Goal: Book appointment/travel/reservation

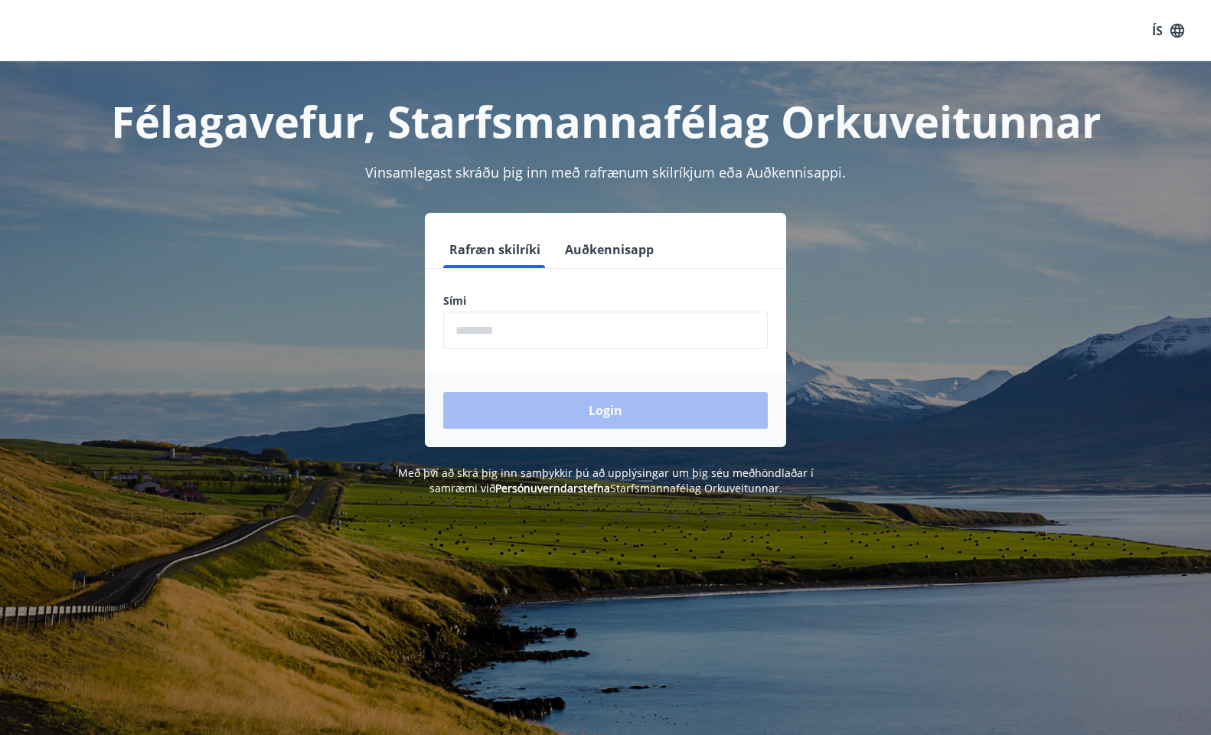
click at [535, 312] on input "phone" at bounding box center [605, 331] width 325 height 38
type input "********"
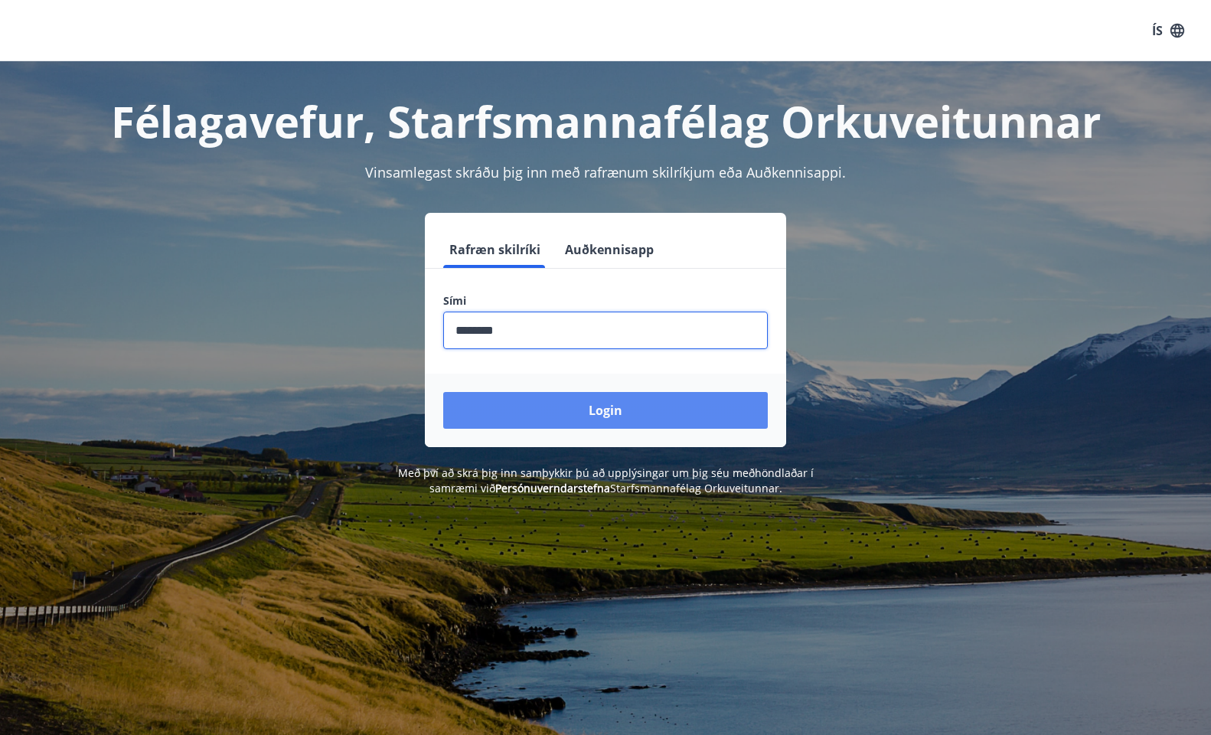
click at [546, 312] on button "Login" at bounding box center [605, 410] width 325 height 37
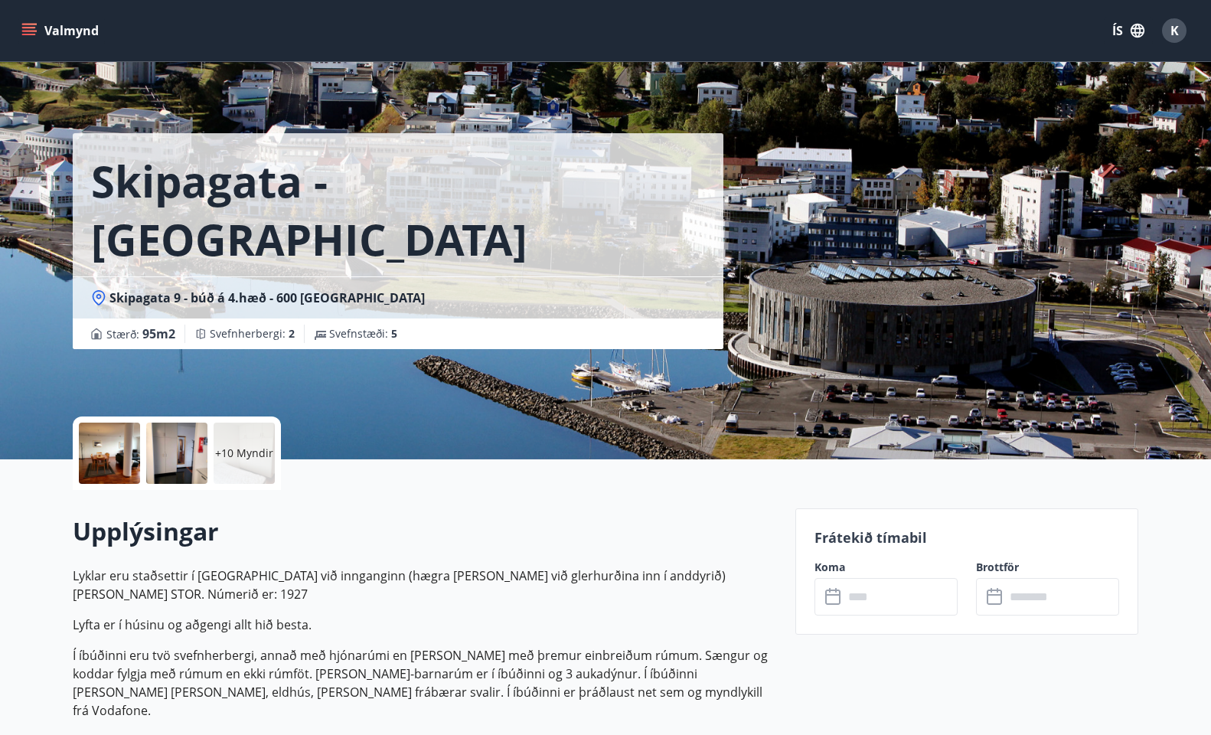
click at [31, 30] on icon "menu" at bounding box center [28, 30] width 15 height 15
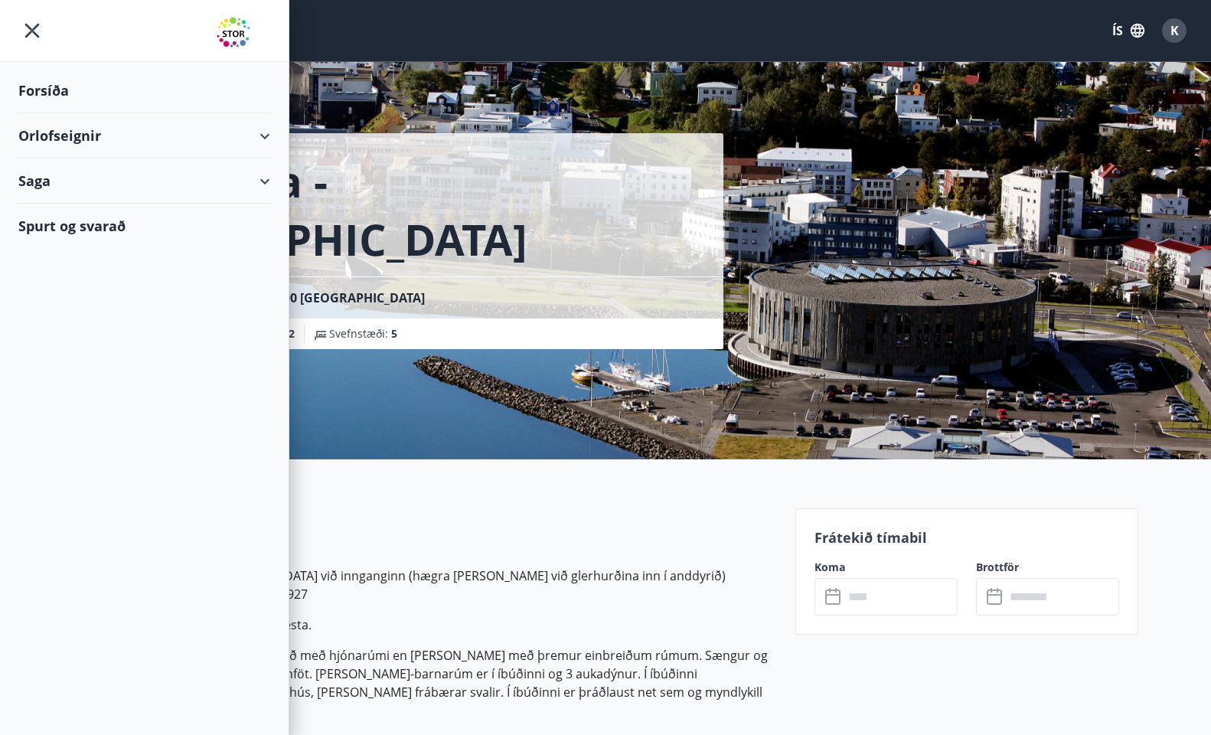
click at [67, 138] on div "Orlofseignir" at bounding box center [144, 135] width 252 height 45
click at [87, 171] on div "Framboð" at bounding box center [144, 175] width 227 height 32
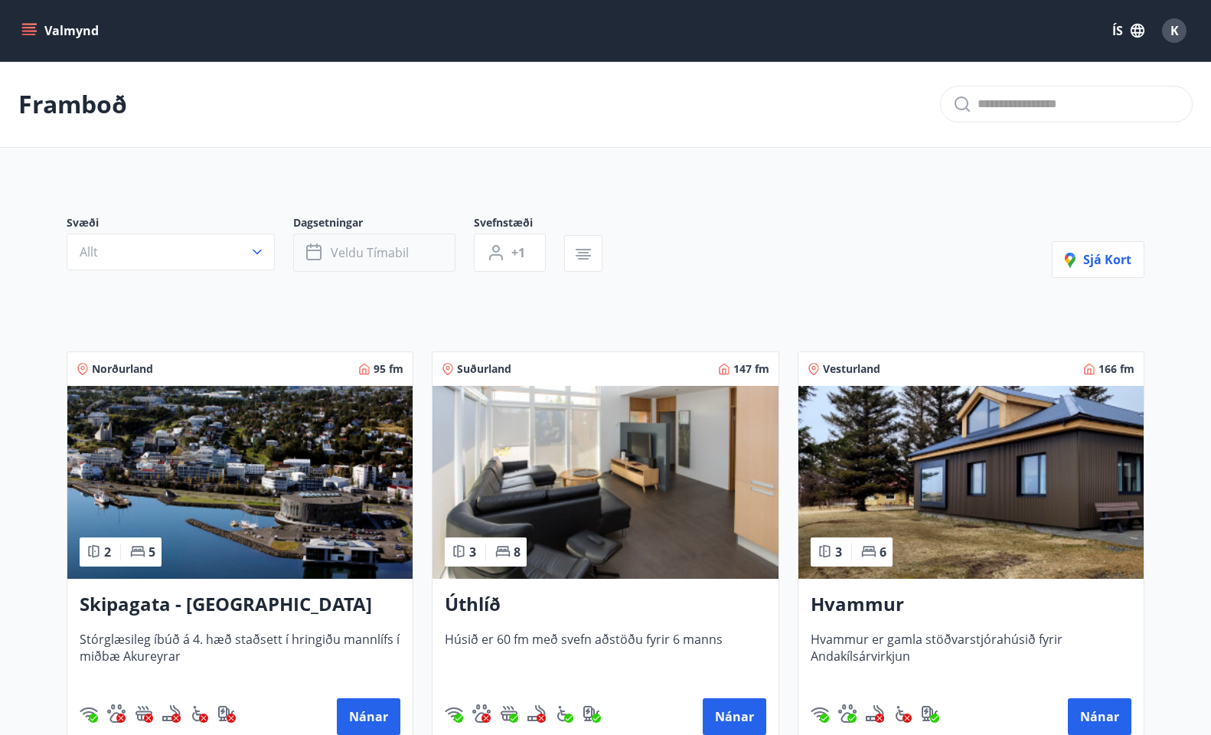
click at [384, 254] on span "Veldu tímabil" at bounding box center [370, 252] width 78 height 17
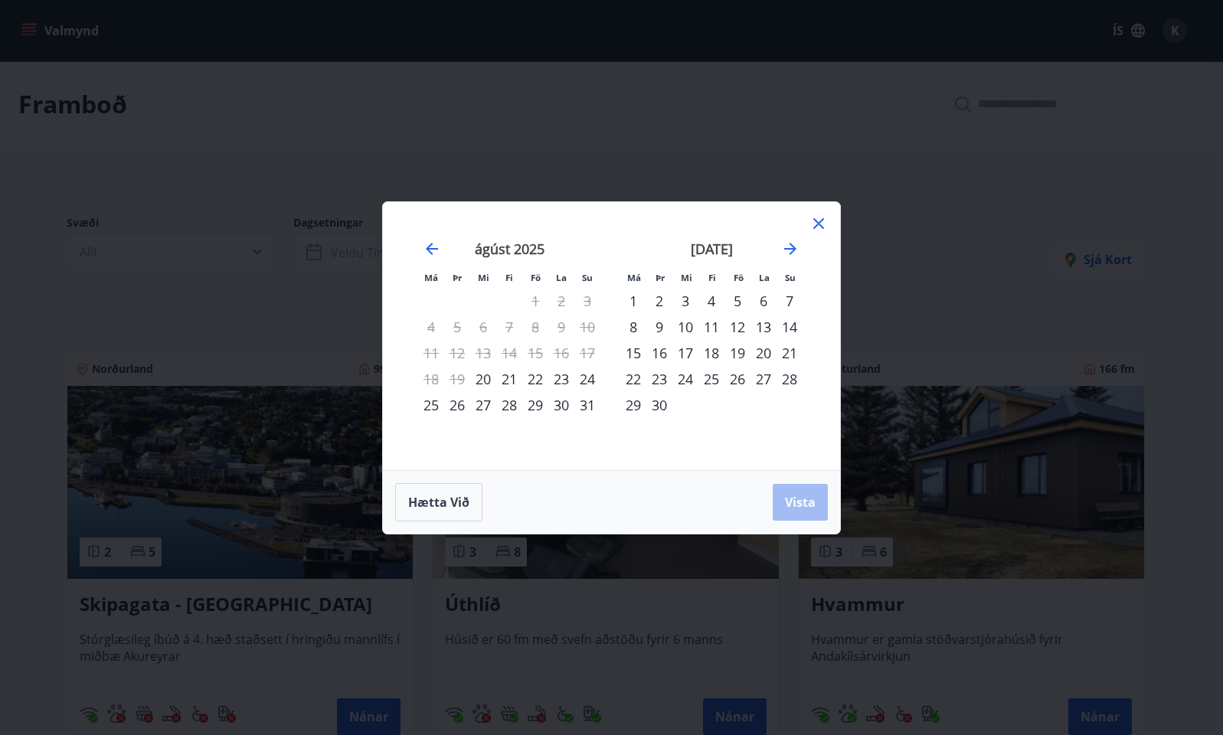
click at [714, 347] on div "18" at bounding box center [711, 353] width 26 height 26
click at [685, 380] on div "24" at bounding box center [685, 379] width 26 height 26
drag, startPoint x: 793, startPoint y: 495, endPoint x: 789, endPoint y: 486, distance: 9.7
click at [793, 495] on span "Vista" at bounding box center [800, 502] width 31 height 17
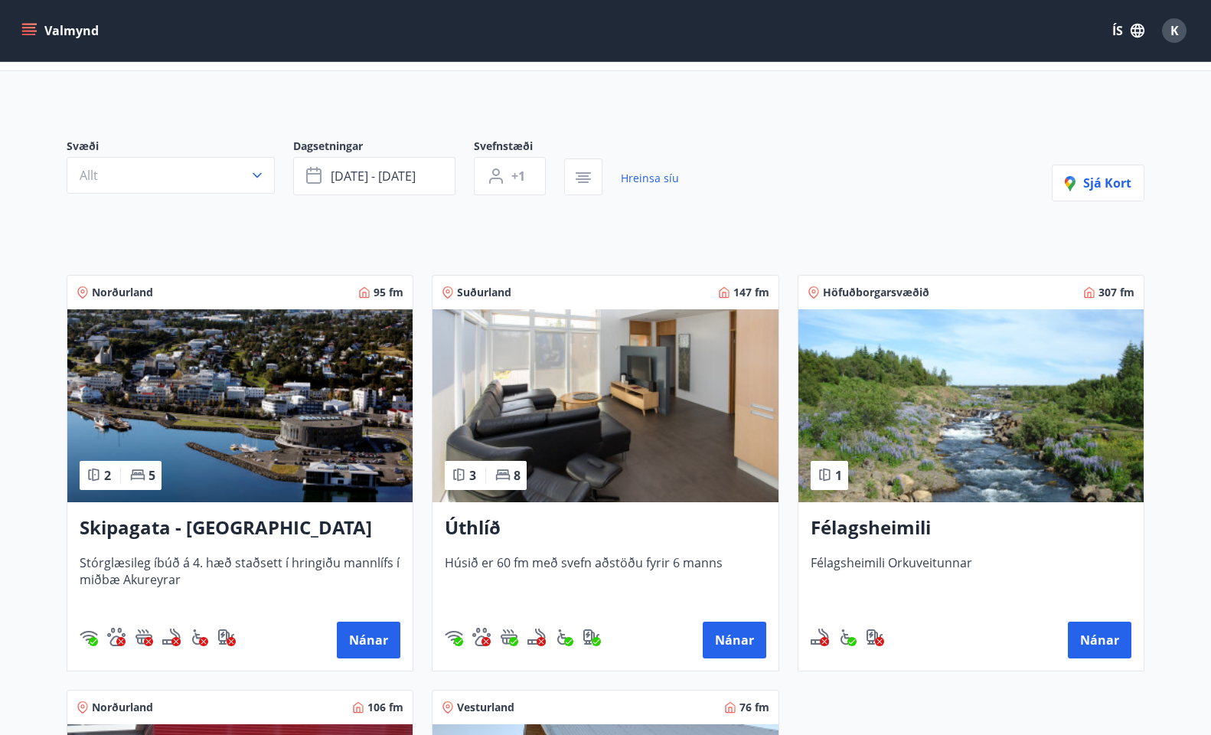
click at [596, 370] on img at bounding box center [605, 405] width 345 height 193
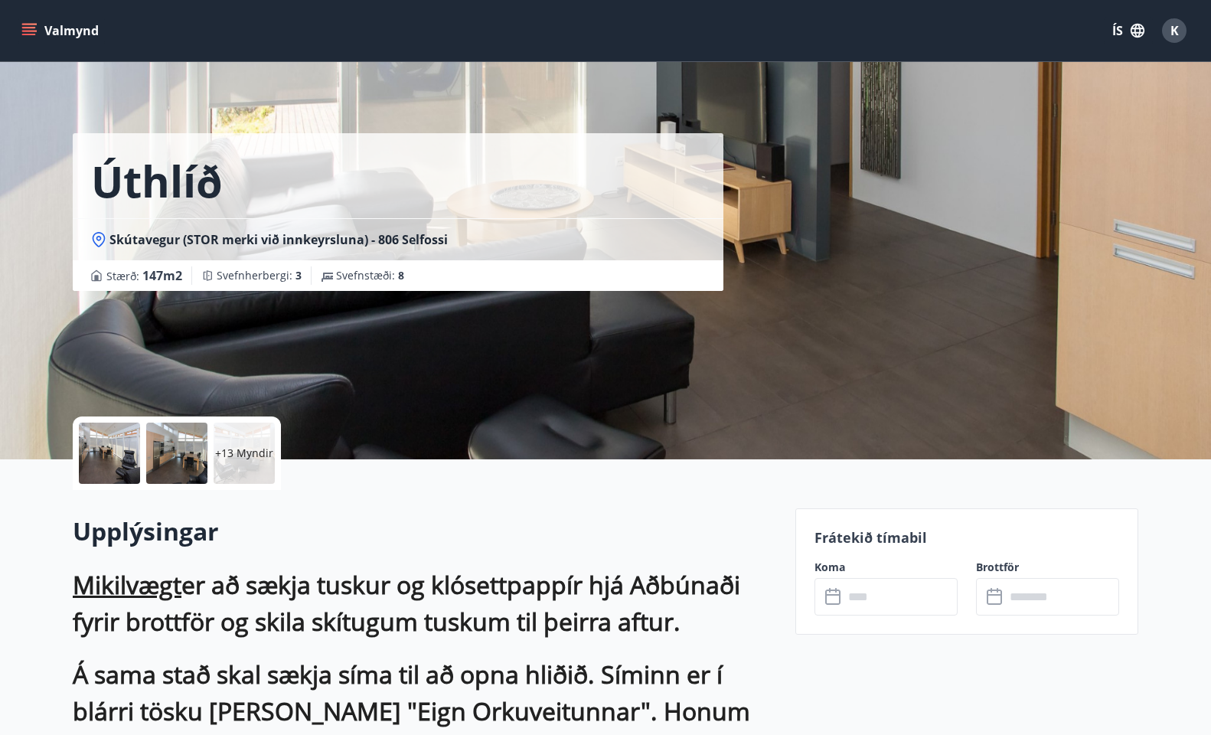
click at [920, 590] on input "text" at bounding box center [901, 597] width 114 height 38
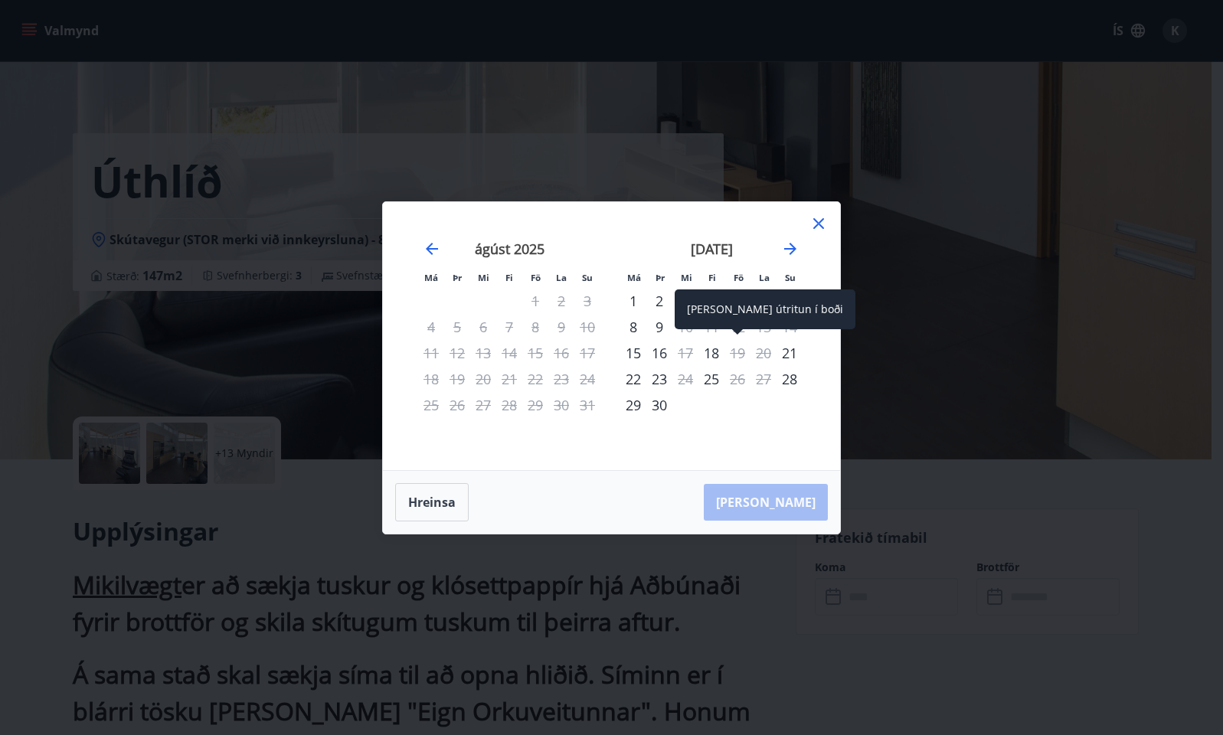
click at [736, 351] on div "19" at bounding box center [737, 353] width 26 height 26
click at [740, 353] on div "19" at bounding box center [737, 353] width 26 height 26
click at [815, 217] on icon at bounding box center [818, 223] width 18 height 18
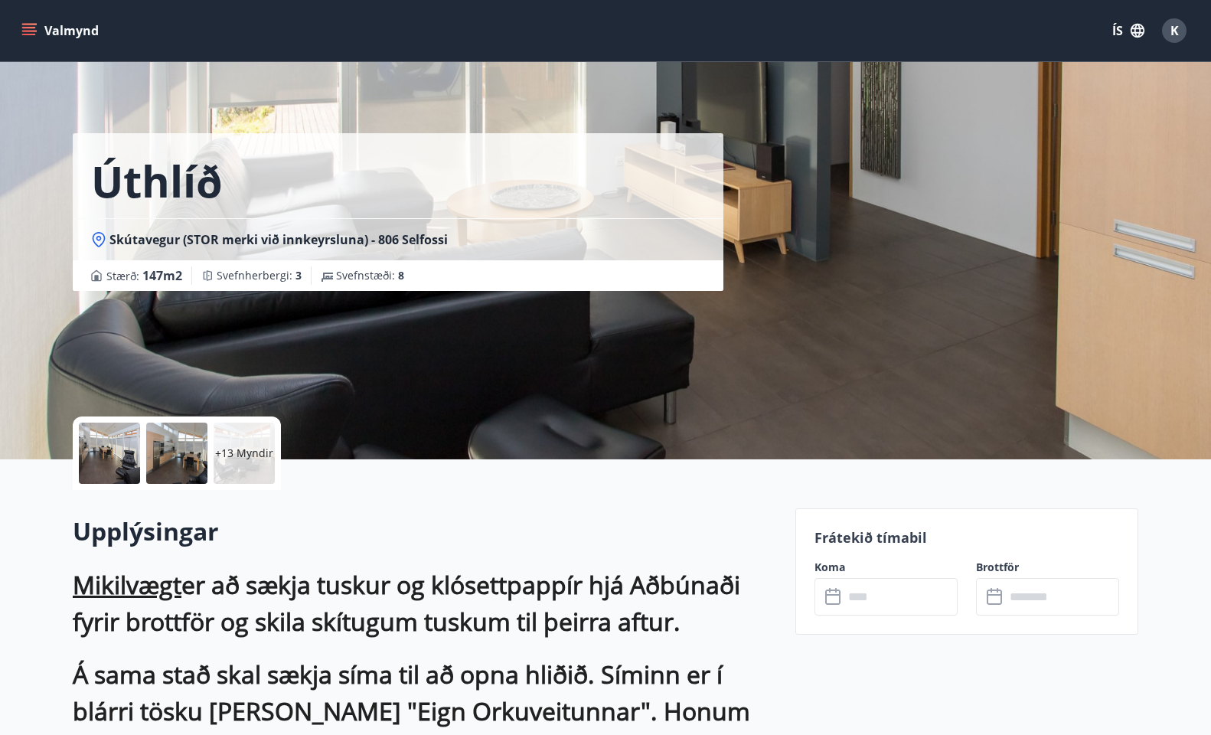
click at [10, 28] on div "Valmynd ÍS K" at bounding box center [605, 30] width 1211 height 61
click at [27, 32] on icon "menu" at bounding box center [28, 30] width 15 height 15
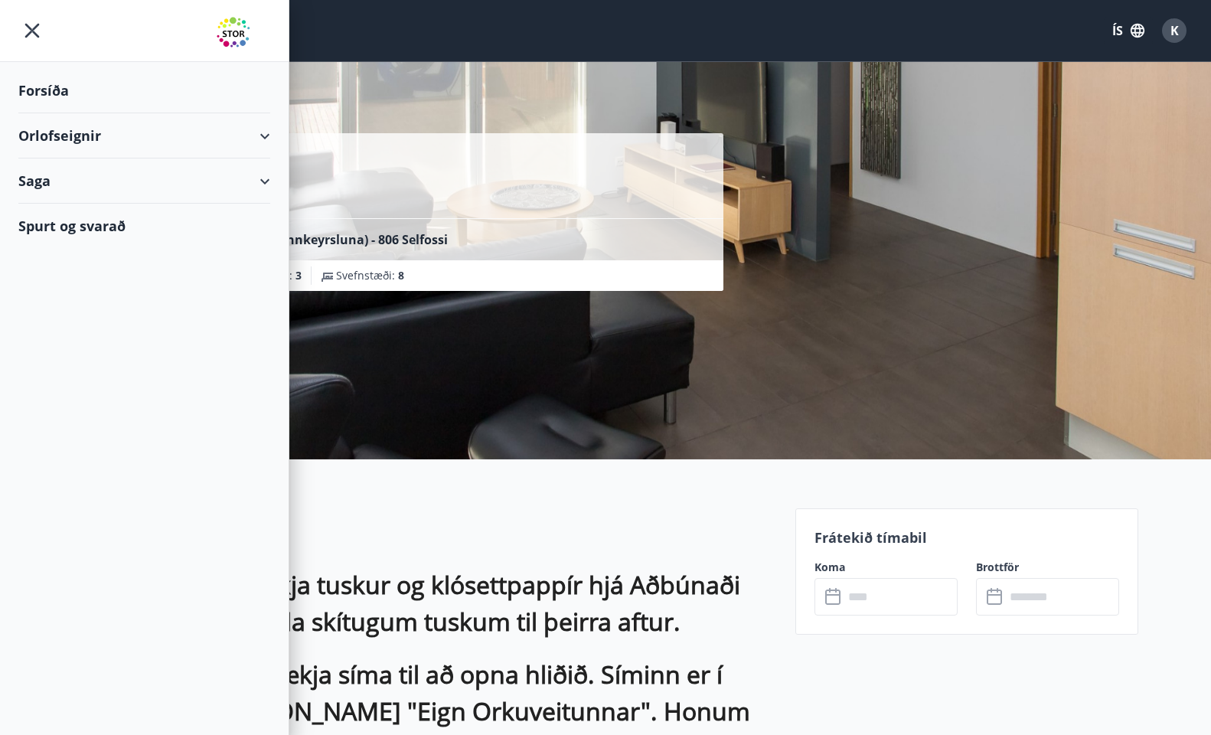
click at [78, 93] on div "Forsíða" at bounding box center [144, 90] width 252 height 45
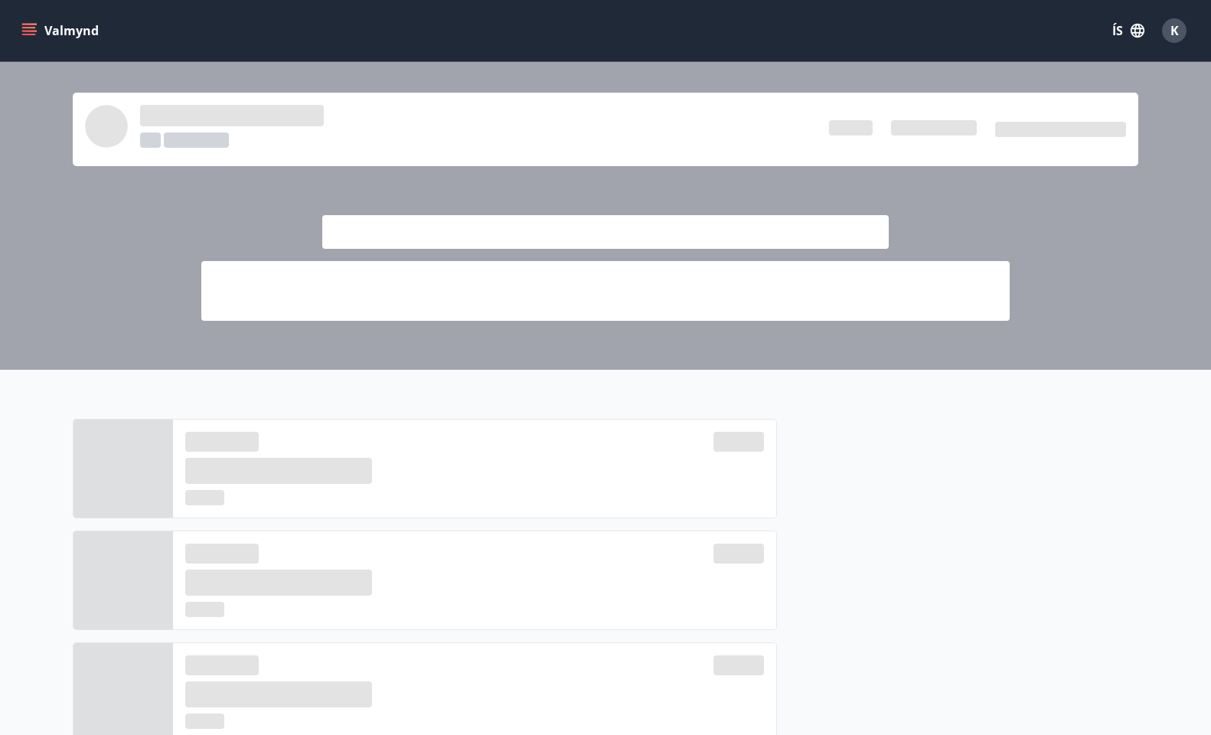
click at [33, 29] on icon "menu" at bounding box center [28, 30] width 15 height 15
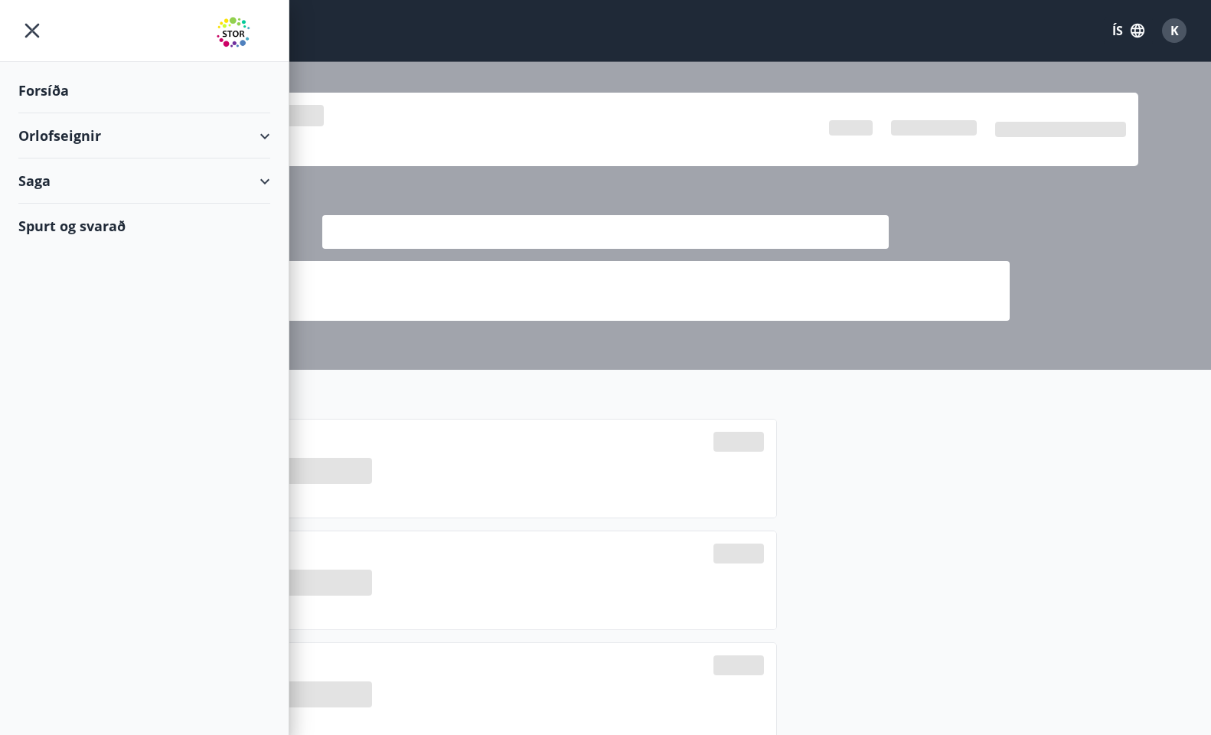
click at [58, 128] on div "Orlofseignir" at bounding box center [144, 135] width 252 height 45
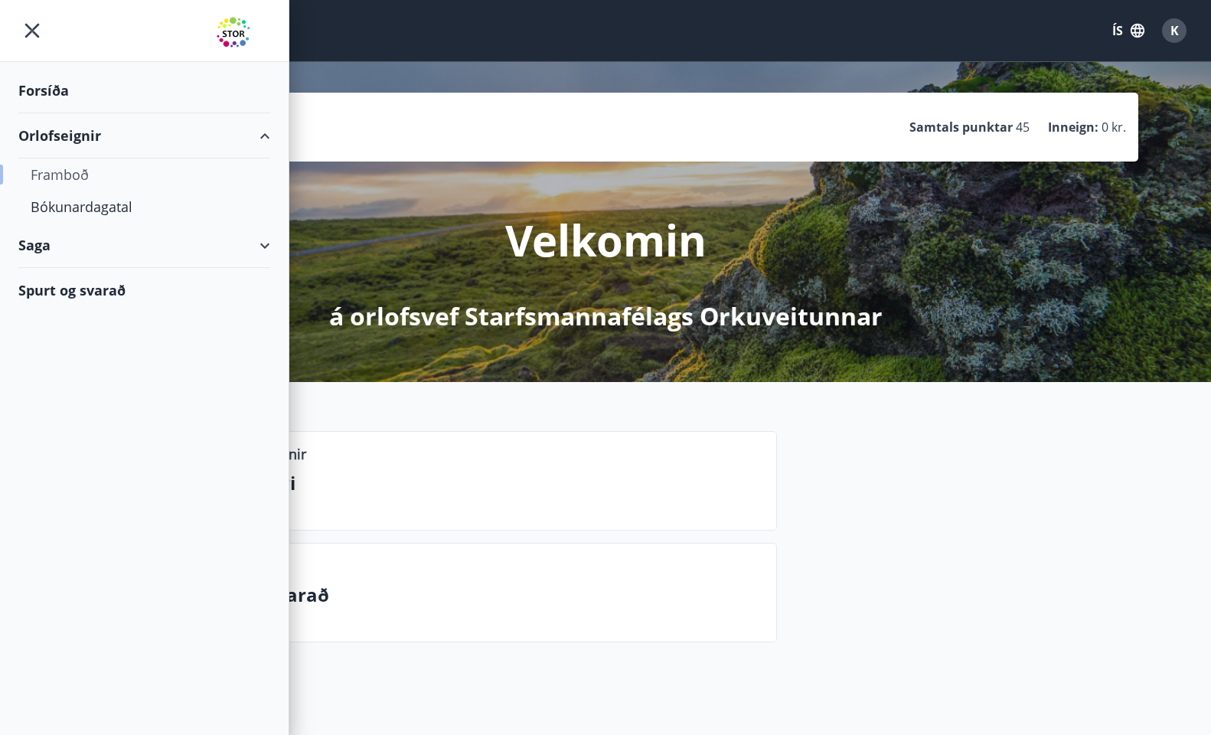
click at [63, 166] on div "Framboð" at bounding box center [144, 175] width 227 height 32
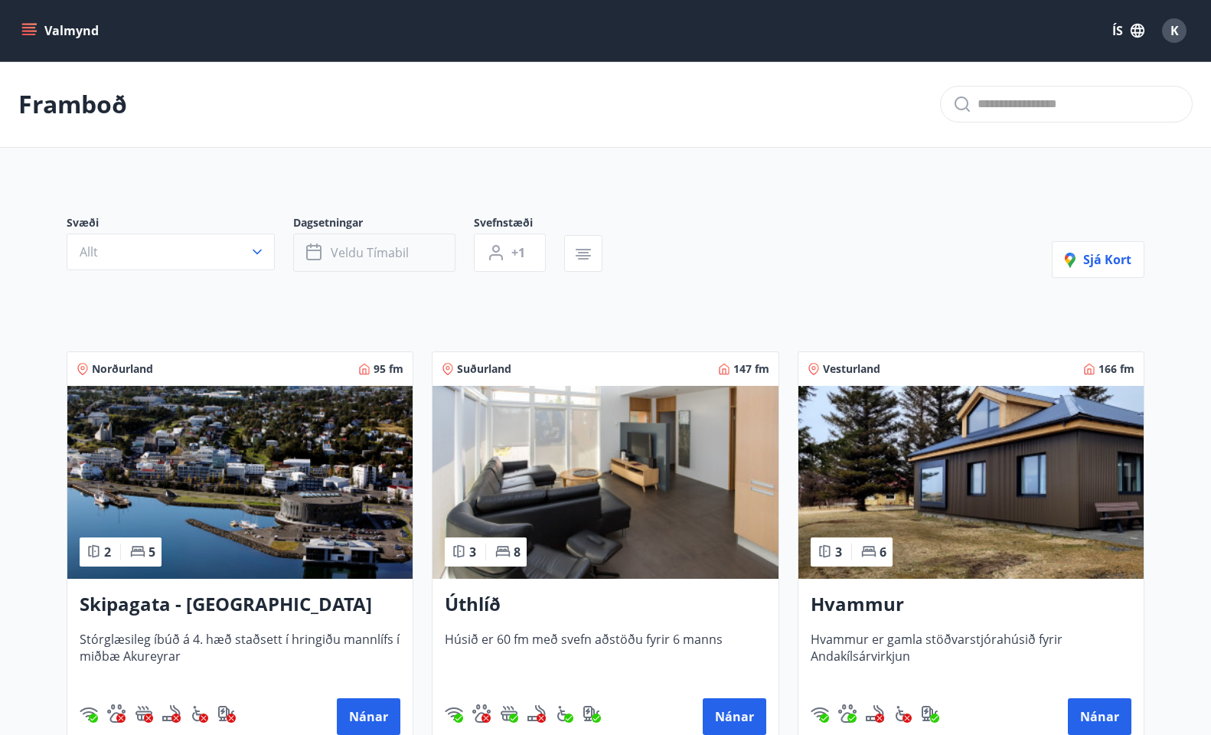
click at [318, 240] on button "Veldu tímabil" at bounding box center [374, 253] width 162 height 38
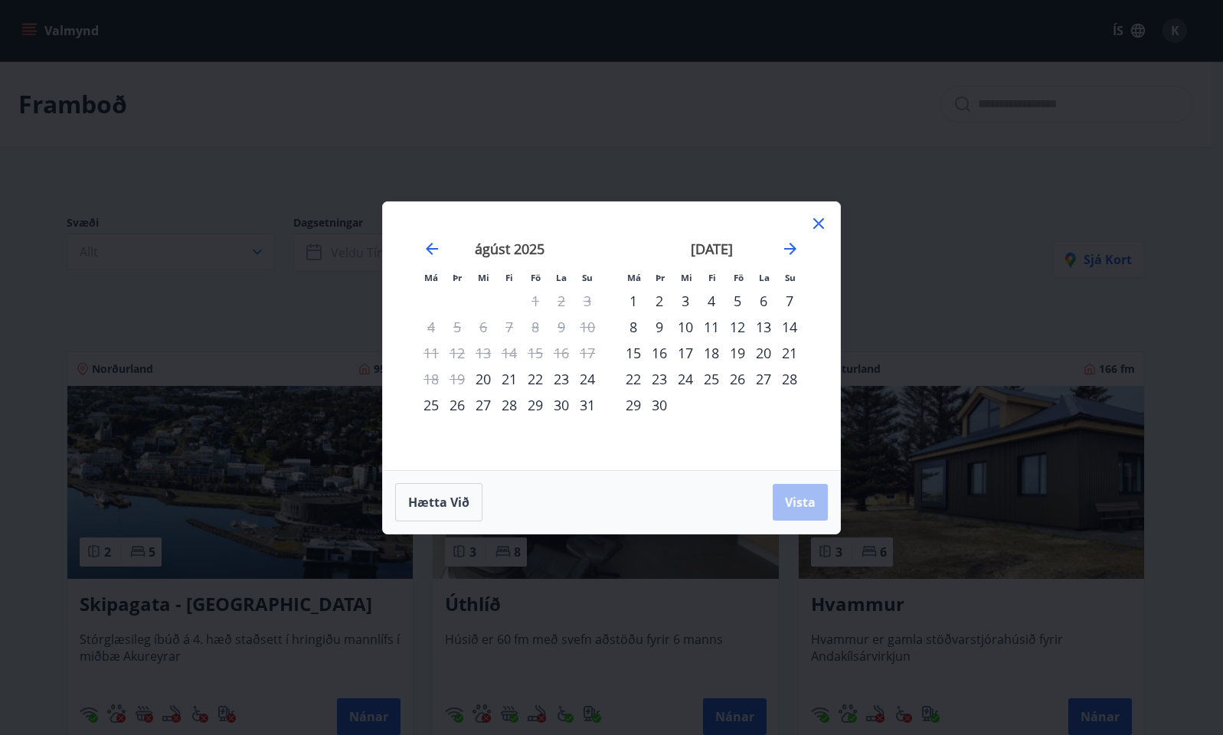
click at [734, 355] on div "19" at bounding box center [737, 353] width 26 height 26
click at [786, 350] on div "21" at bounding box center [789, 353] width 26 height 26
click at [800, 512] on button "Vista" at bounding box center [800, 502] width 55 height 37
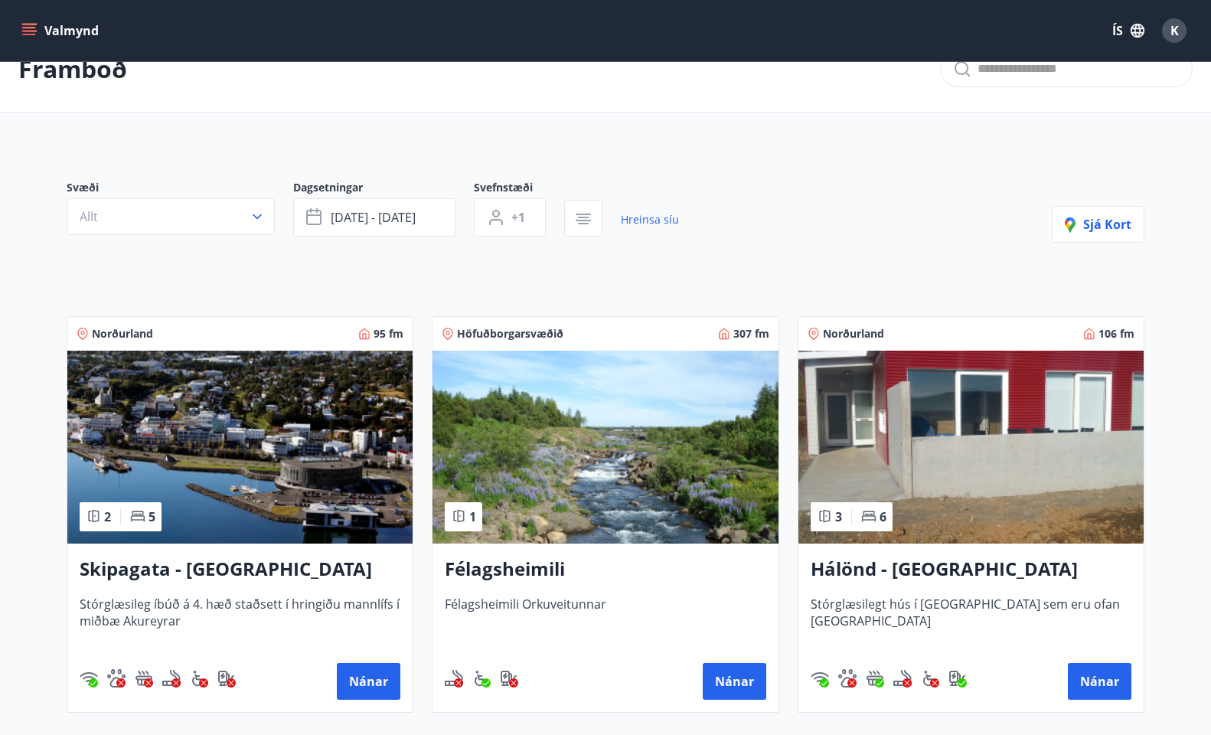
scroll to position [11, 0]
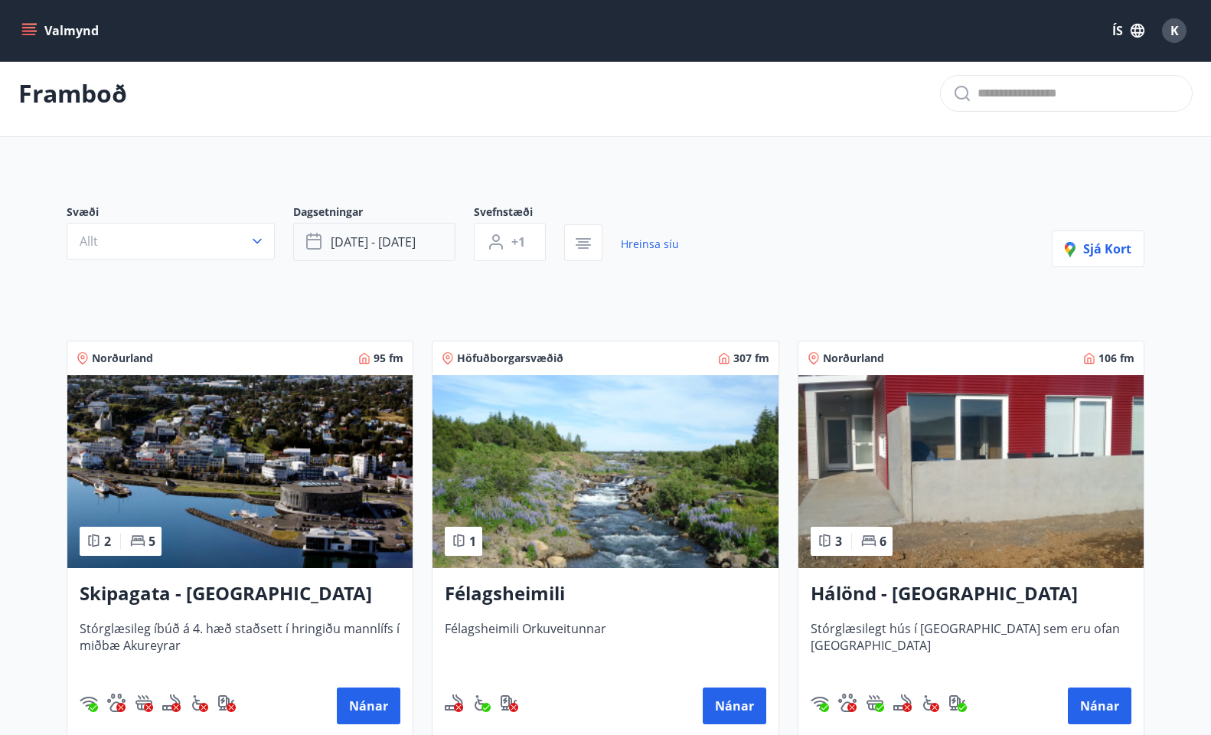
click at [413, 247] on span "[DATE] - [DATE]" at bounding box center [373, 242] width 85 height 17
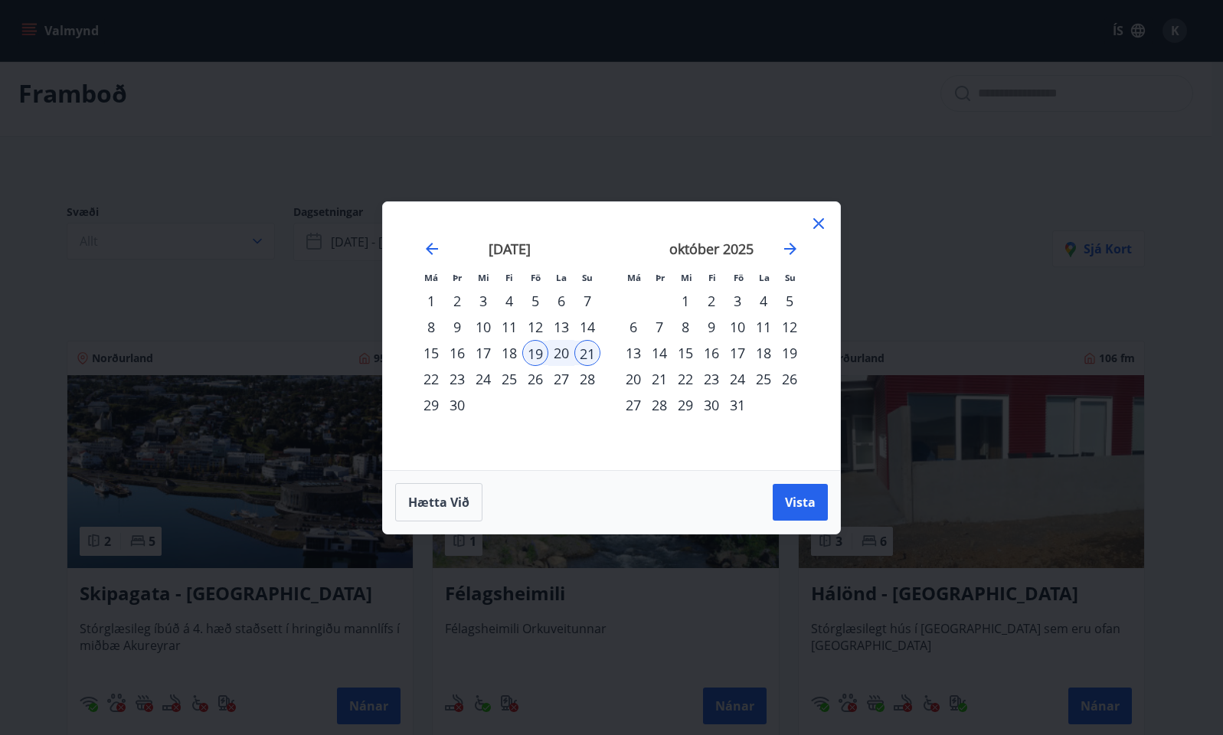
click at [532, 376] on div "26" at bounding box center [535, 379] width 26 height 26
click at [590, 377] on div "28" at bounding box center [587, 379] width 26 height 26
click at [797, 501] on span "Vista" at bounding box center [800, 502] width 31 height 17
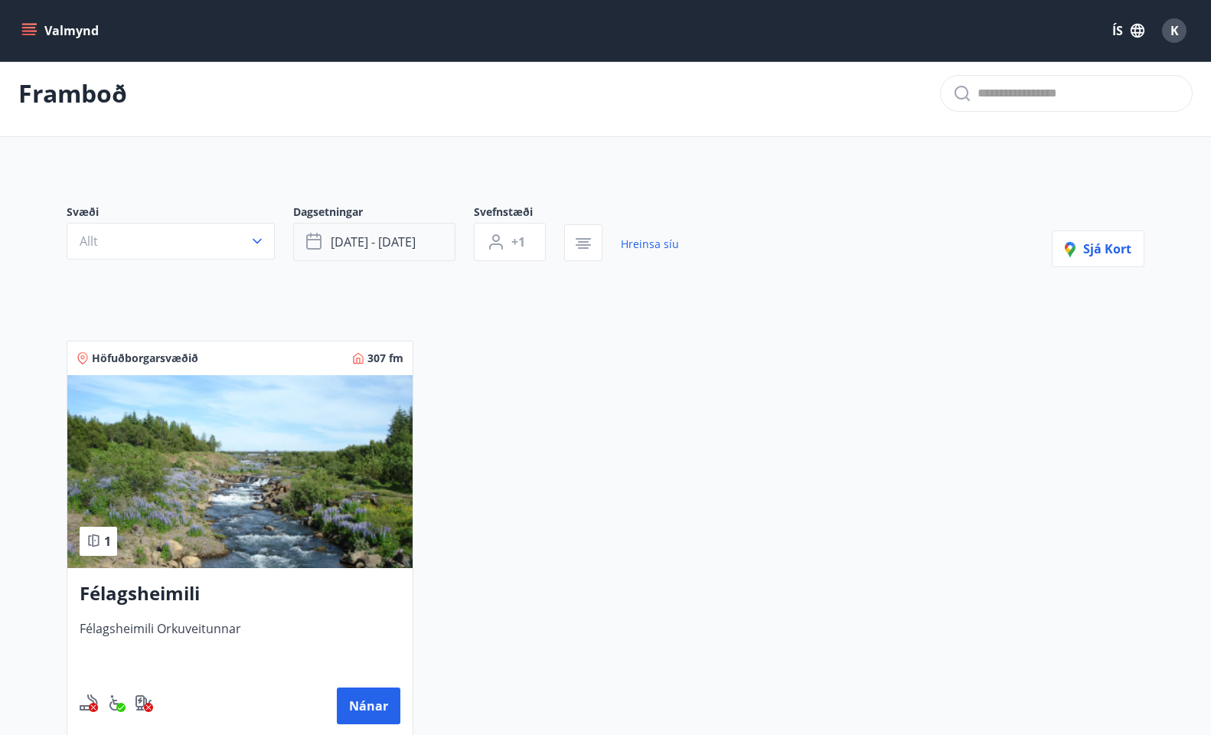
click at [436, 247] on button "[DATE] - [DATE]" at bounding box center [374, 242] width 162 height 38
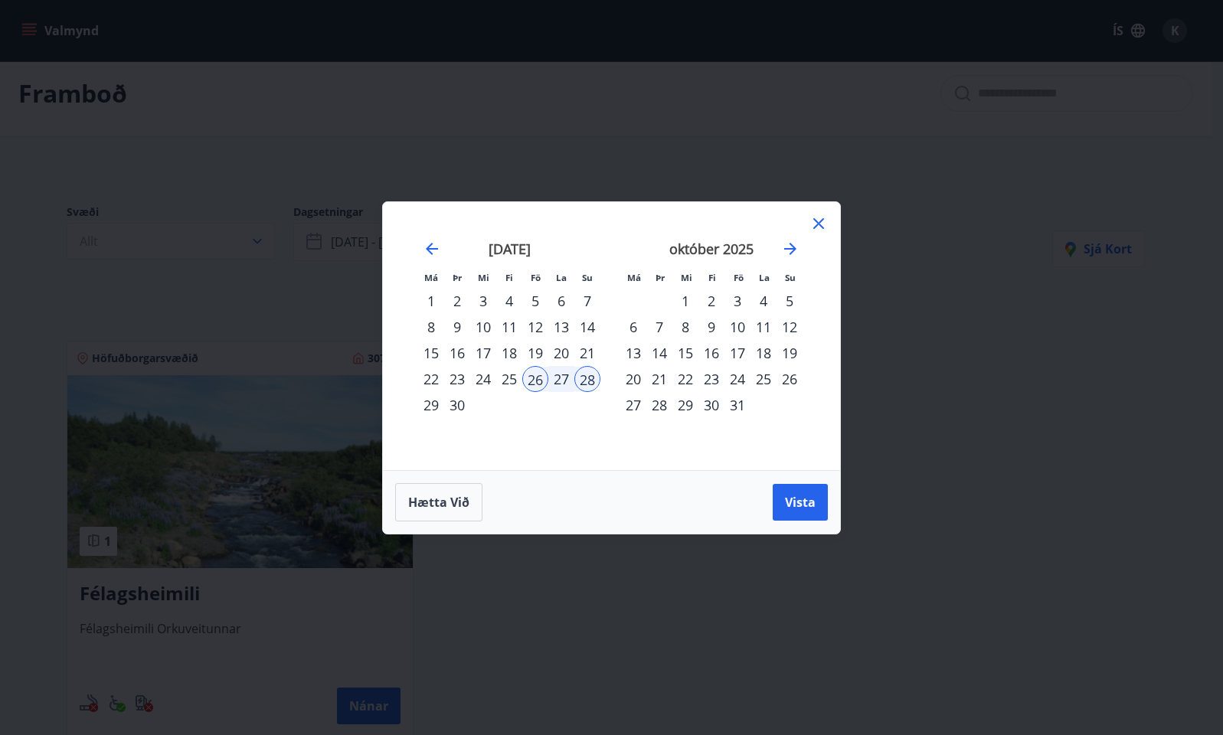
click at [540, 326] on div "12" at bounding box center [535, 327] width 26 height 26
click at [590, 322] on div "14" at bounding box center [587, 327] width 26 height 26
click at [809, 494] on span "Vista" at bounding box center [800, 502] width 31 height 17
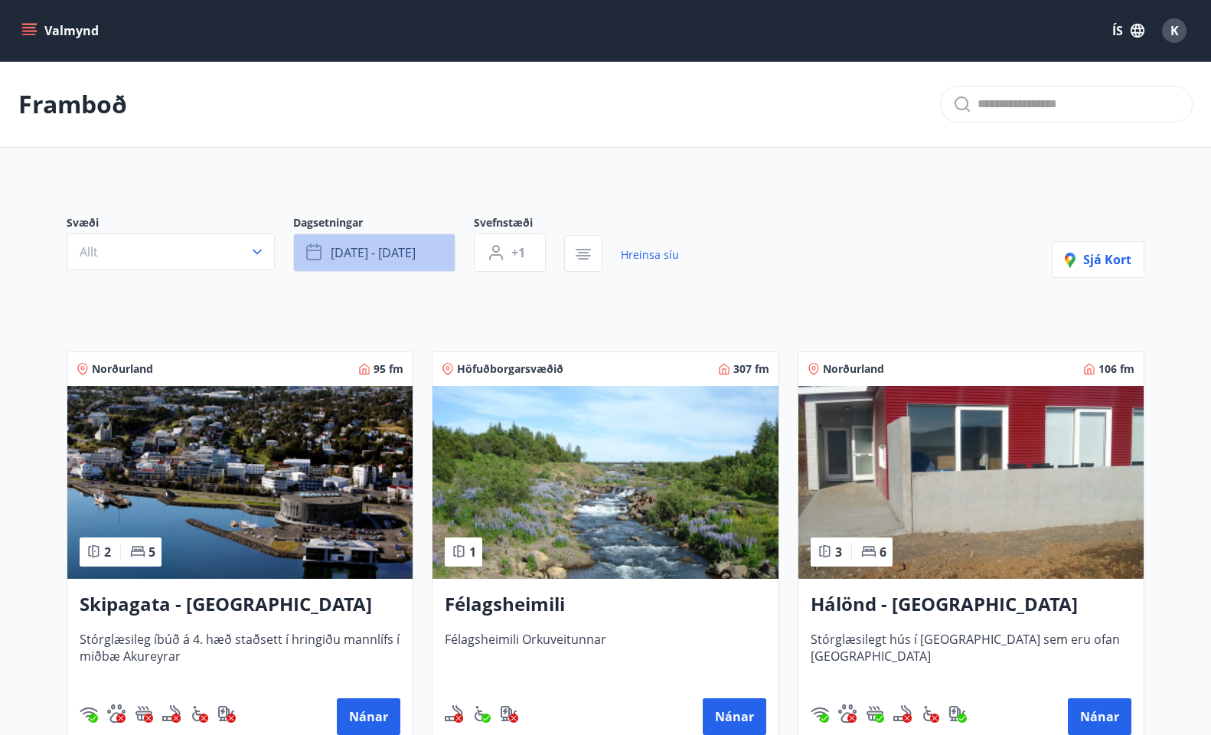
click at [418, 259] on button "[DATE] - [DATE]" at bounding box center [374, 253] width 162 height 38
